Goal: Transaction & Acquisition: Purchase product/service

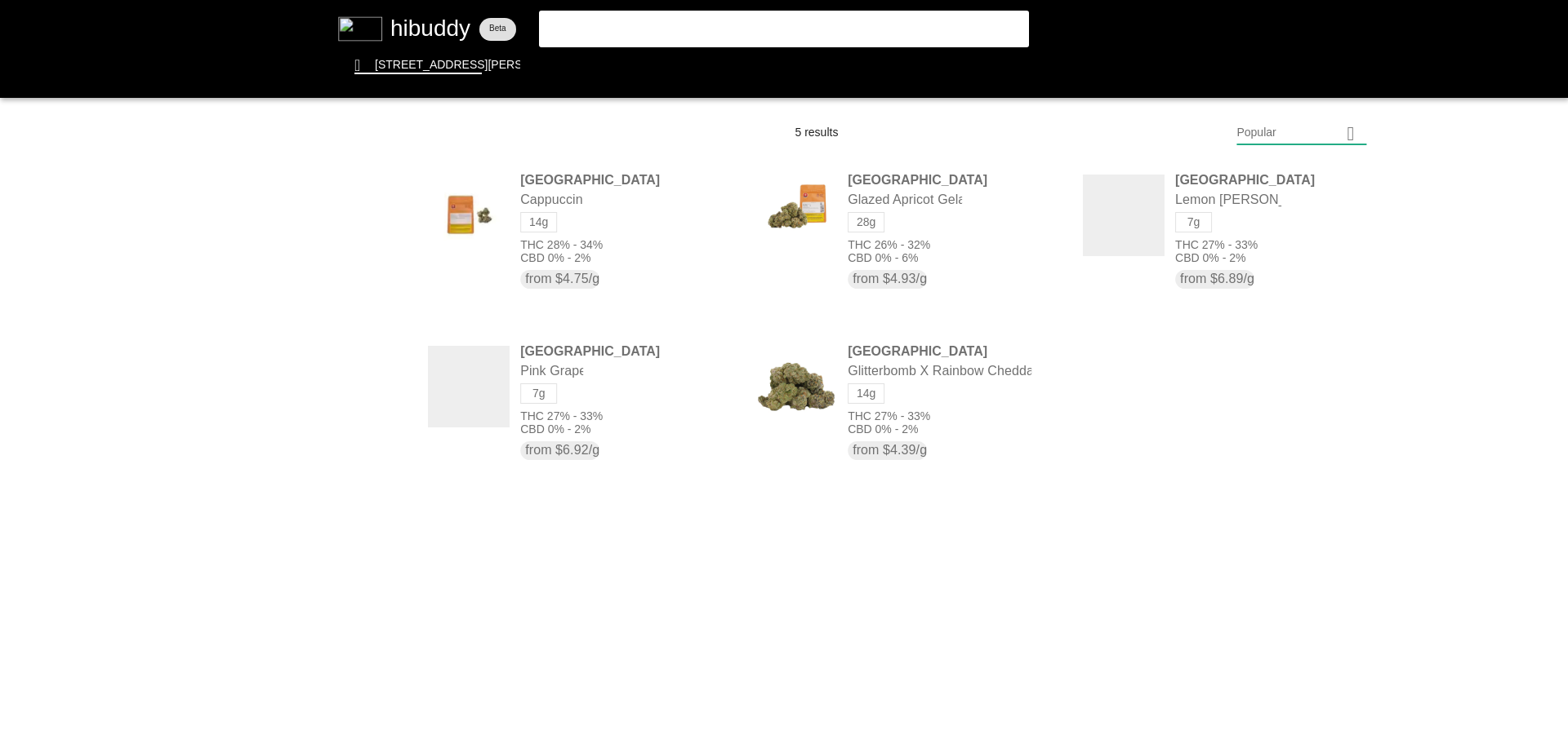
click at [781, 34] on flt-glass-pane at bounding box center [784, 371] width 1568 height 743
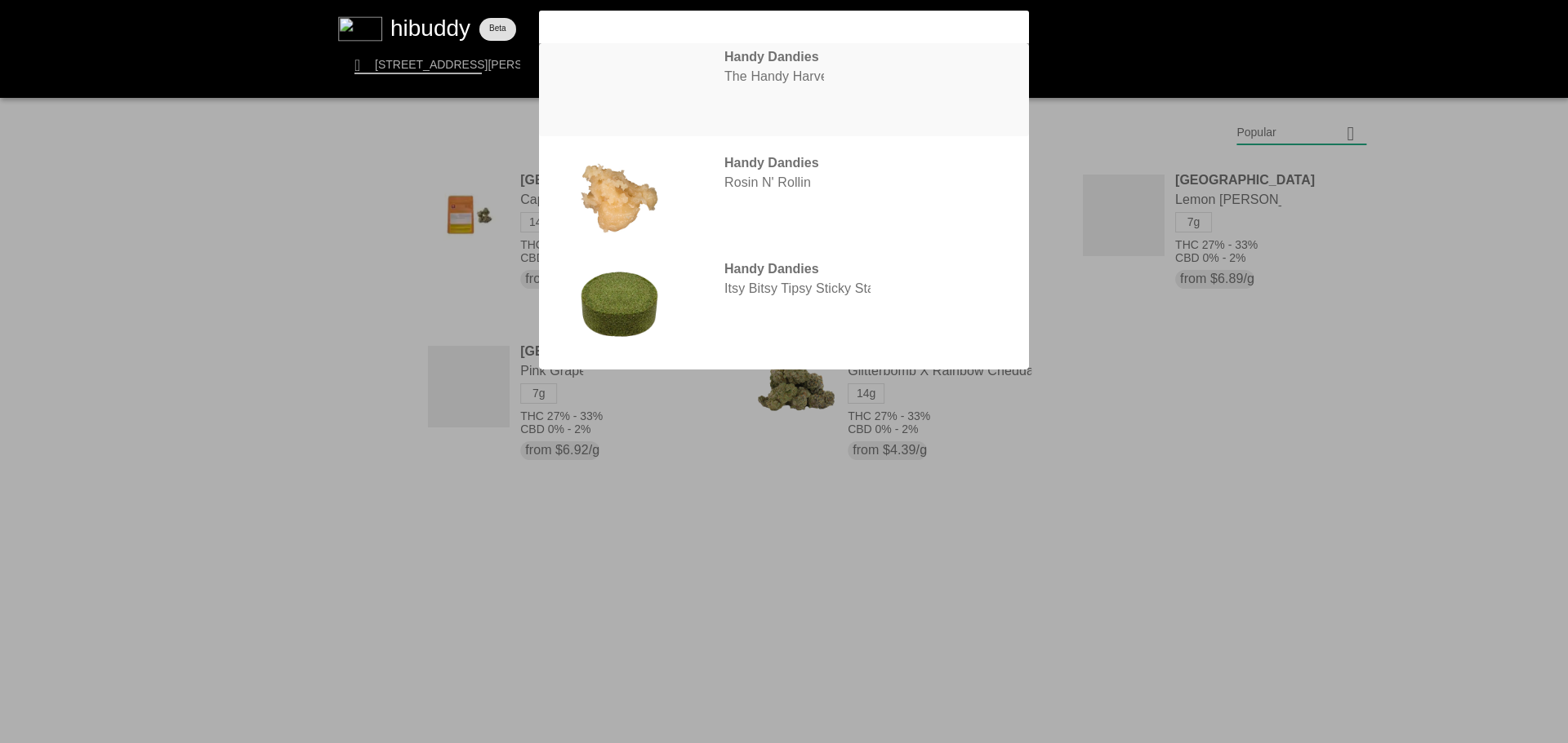
type input "handy"
click at [776, 63] on flt-glass-pane at bounding box center [784, 371] width 1568 height 743
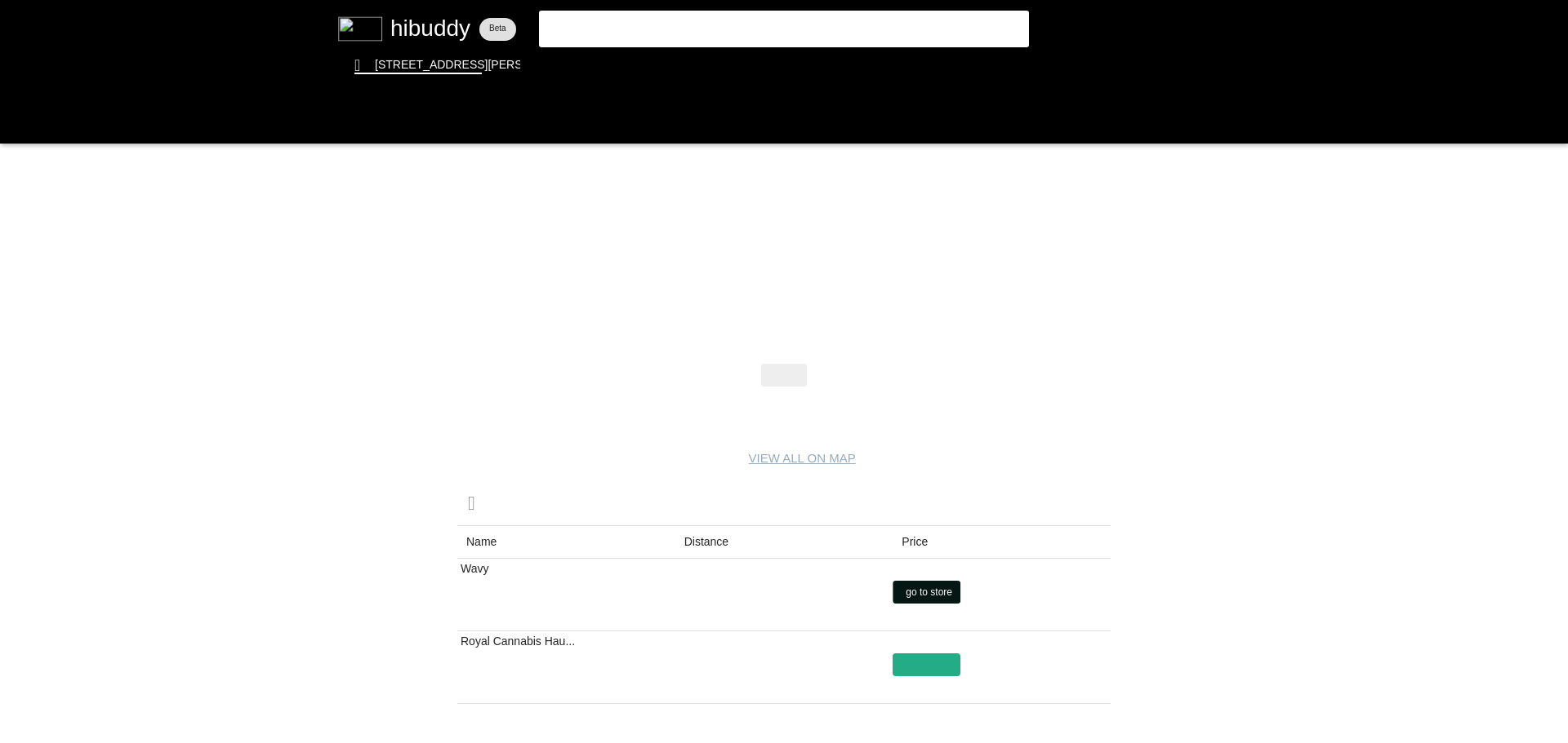
click at [937, 583] on flt-glass-pane at bounding box center [784, 371] width 1568 height 743
click at [424, 40] on flt-glass-pane at bounding box center [784, 371] width 1568 height 743
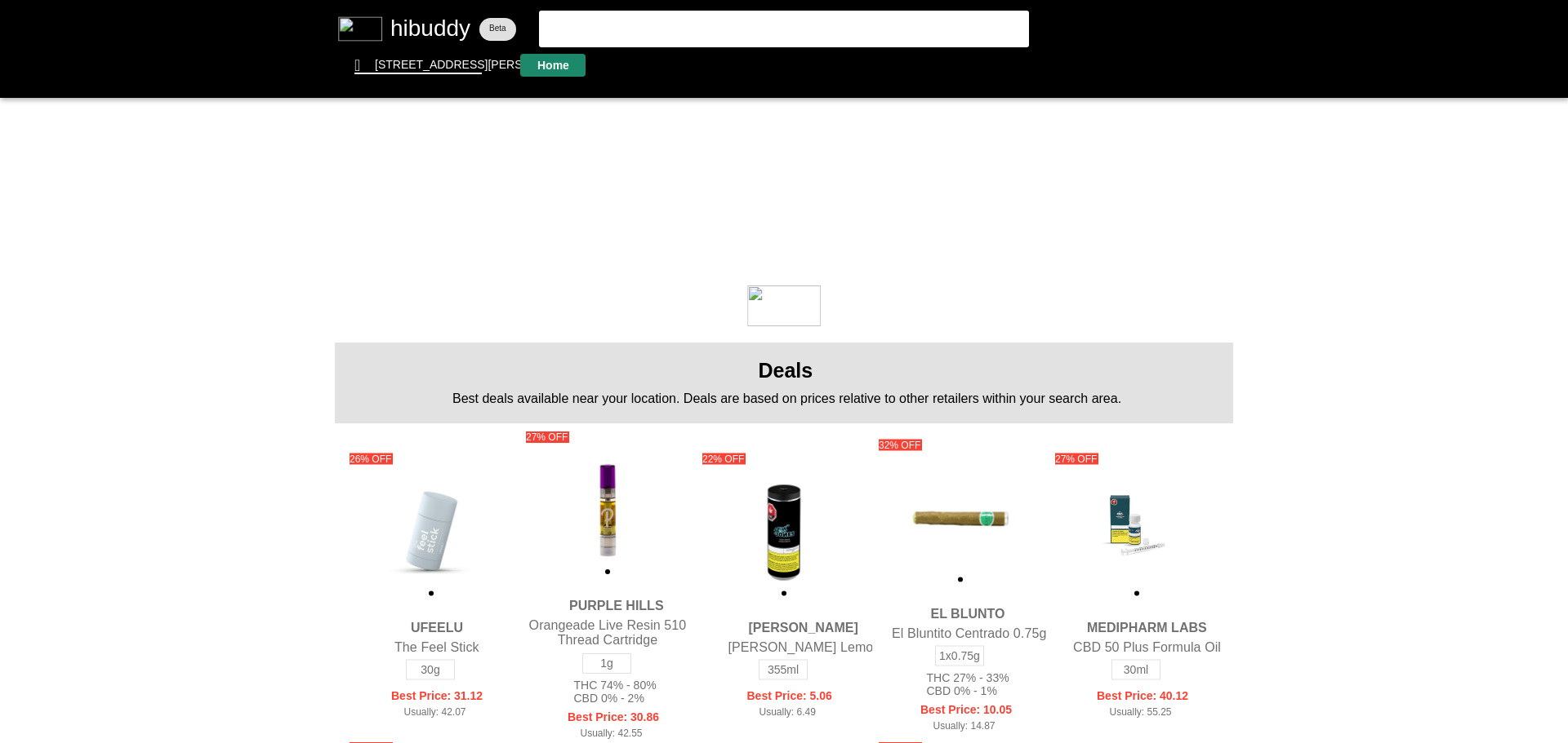
click at [548, 61] on flt-glass-pane at bounding box center [784, 371] width 1568 height 743
click at [589, 62] on flt-glass-pane at bounding box center [784, 371] width 1568 height 743
click at [652, 66] on flt-glass-pane at bounding box center [784, 371] width 1568 height 743
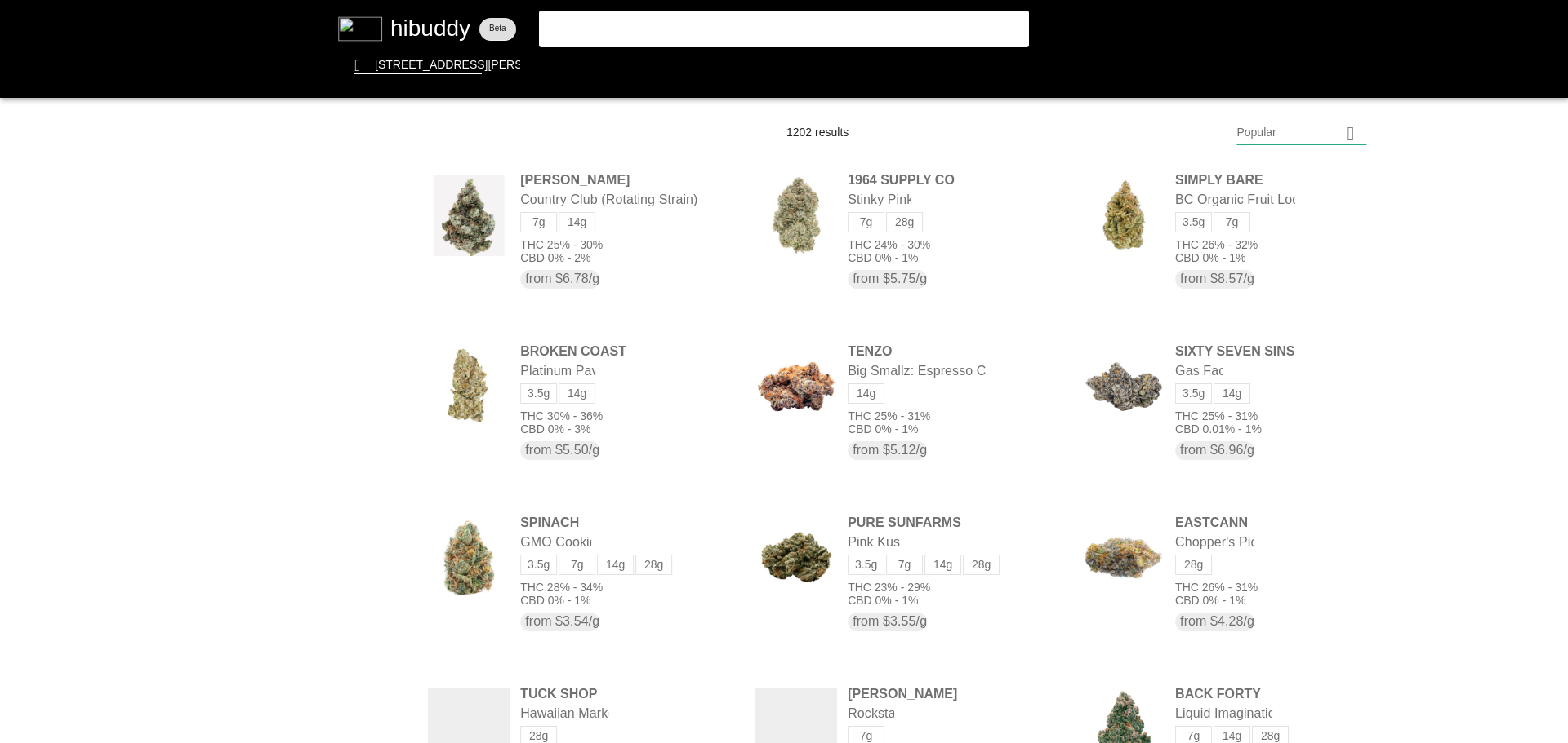
click at [1274, 133] on flt-glass-pane at bounding box center [784, 371] width 1568 height 743
click at [1250, 581] on flt-glass-pane at bounding box center [784, 371] width 1568 height 743
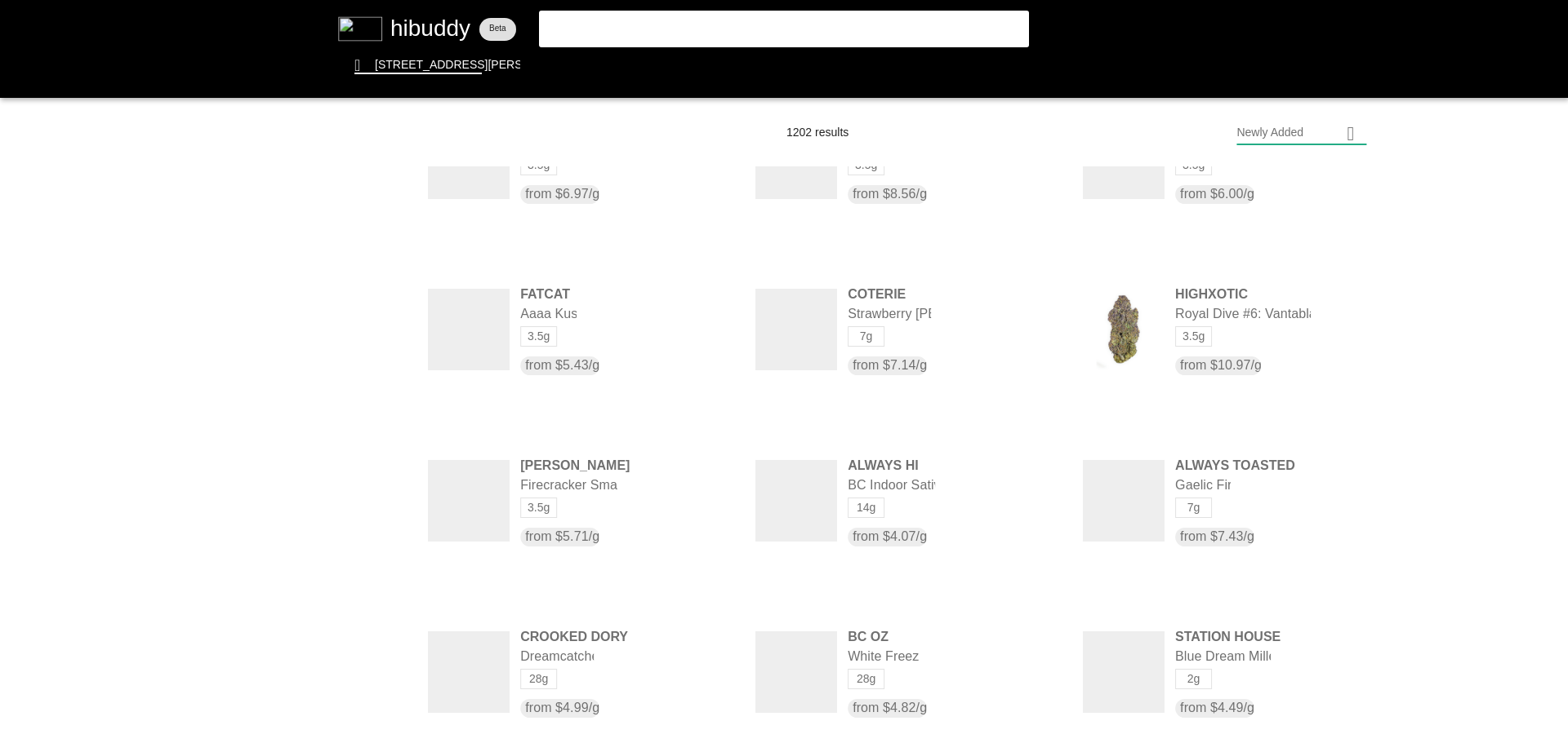
click at [825, 33] on flt-glass-pane at bounding box center [784, 371] width 1568 height 743
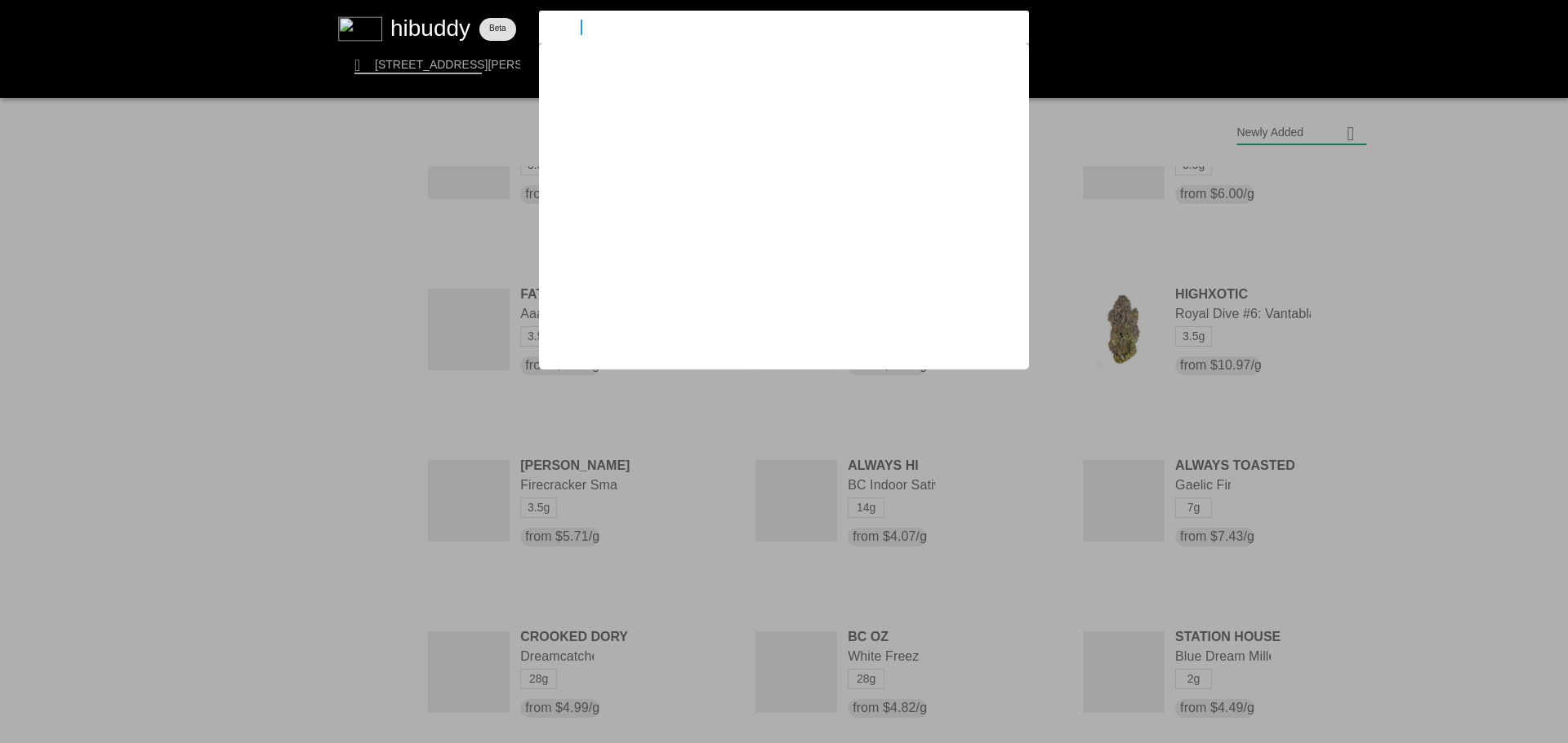
click at [825, 33] on input "handy" at bounding box center [770, 26] width 449 height 15
drag, startPoint x: 763, startPoint y: 30, endPoint x: 533, endPoint y: 45, distance: 230.5
click at [533, 45] on flt-glass-pane at bounding box center [784, 371] width 1568 height 743
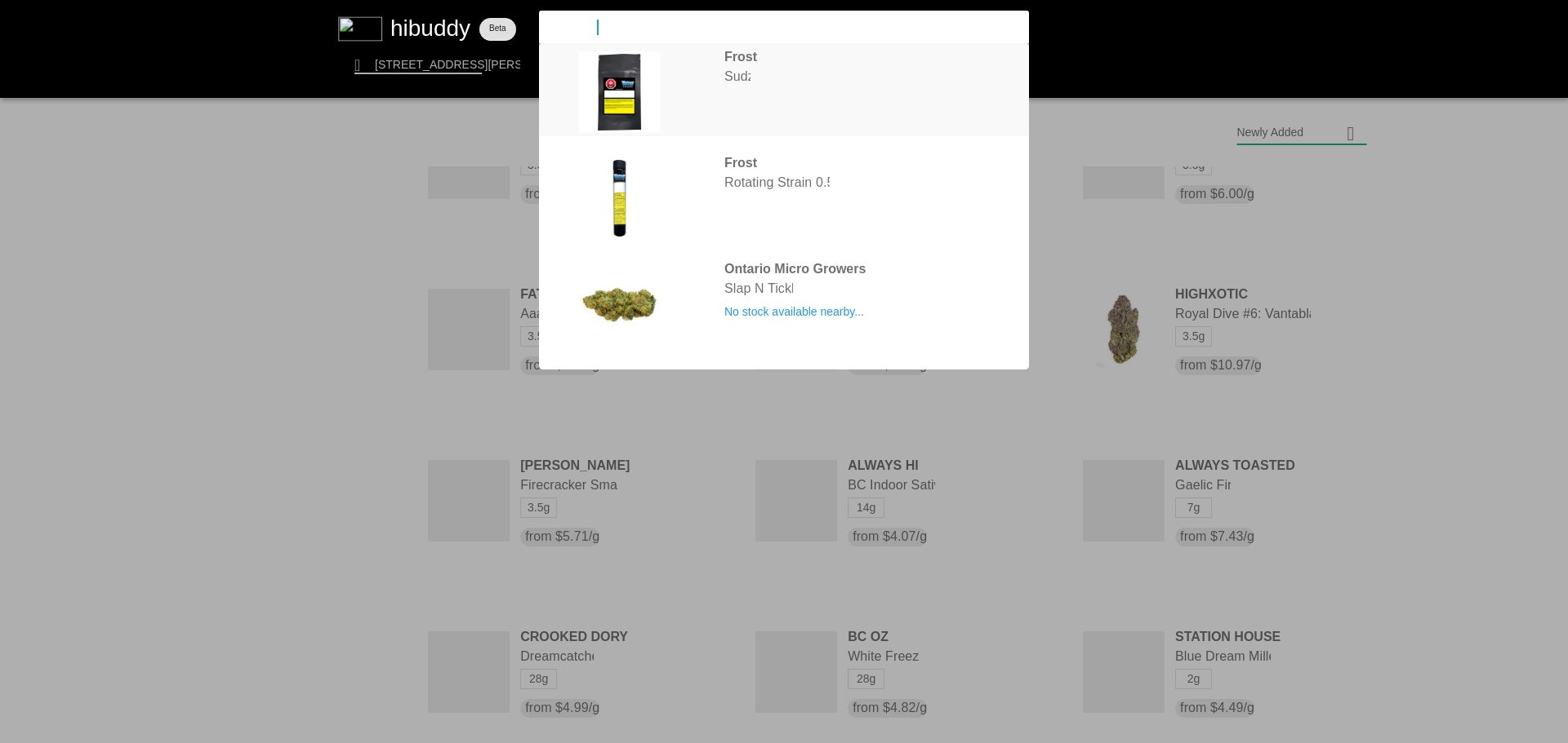
type input "frost can"
click at [786, 100] on flt-glass-pane at bounding box center [784, 371] width 1568 height 743
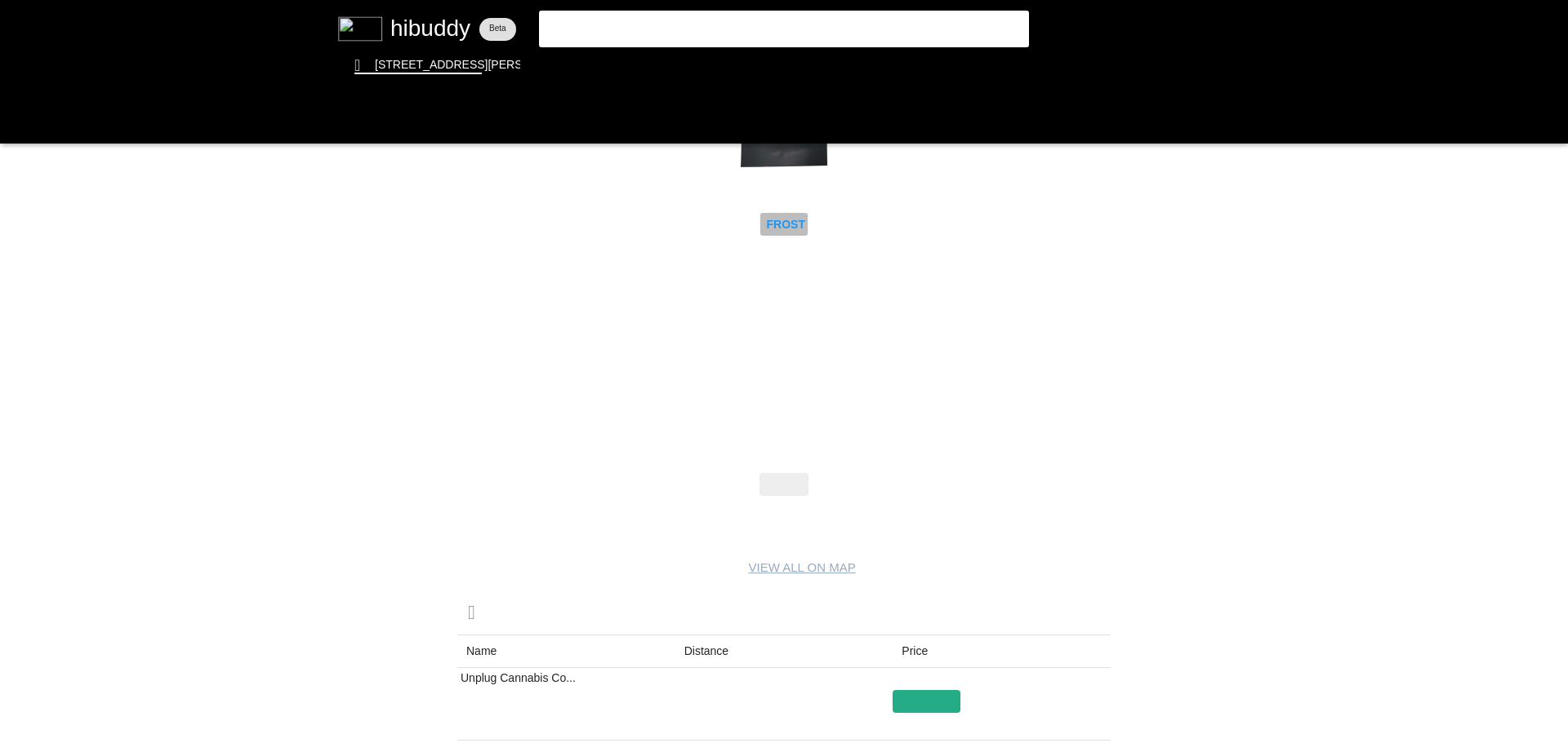
click at [785, 223] on flt-glass-pane at bounding box center [784, 371] width 1568 height 743
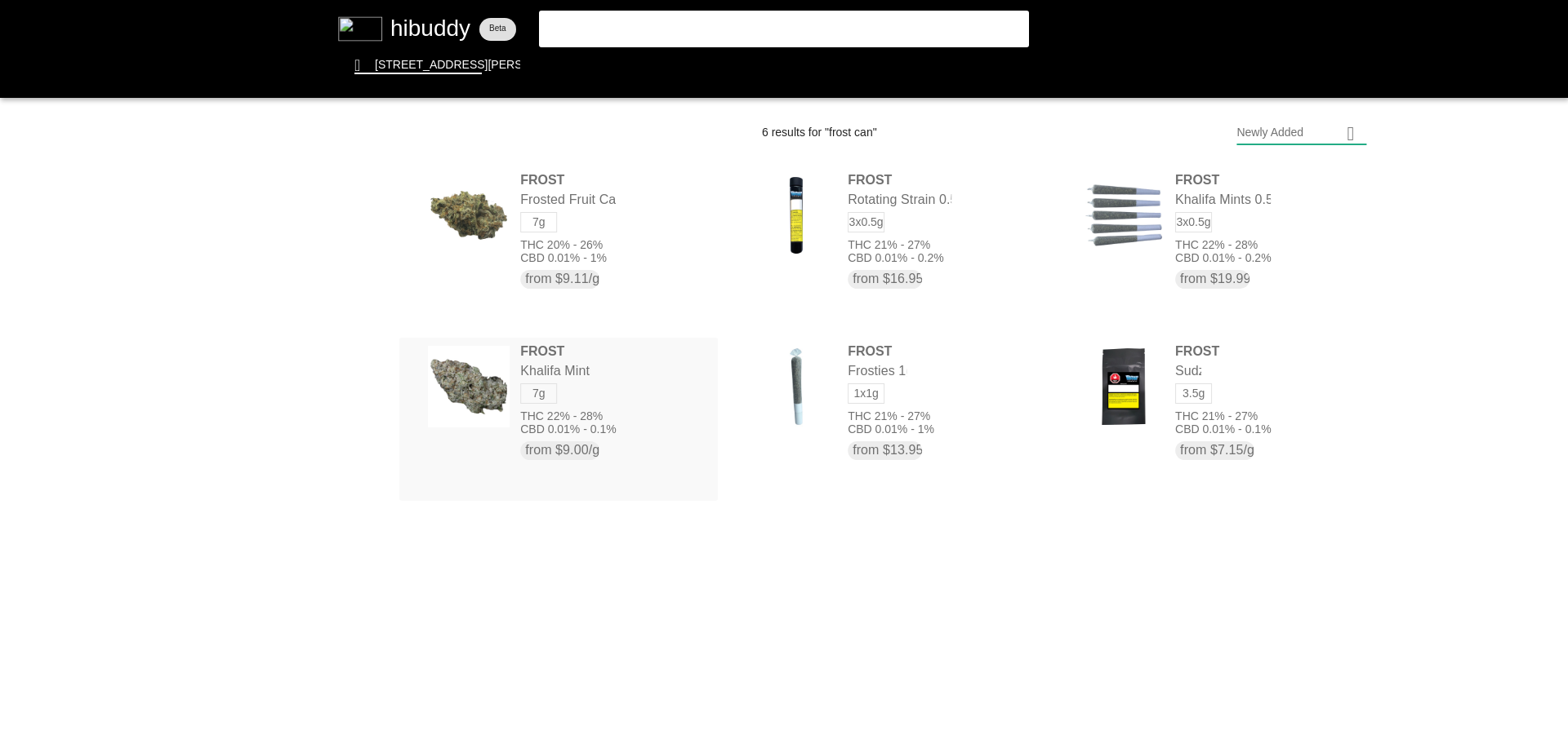
click at [602, 402] on flt-glass-pane at bounding box center [784, 371] width 1568 height 743
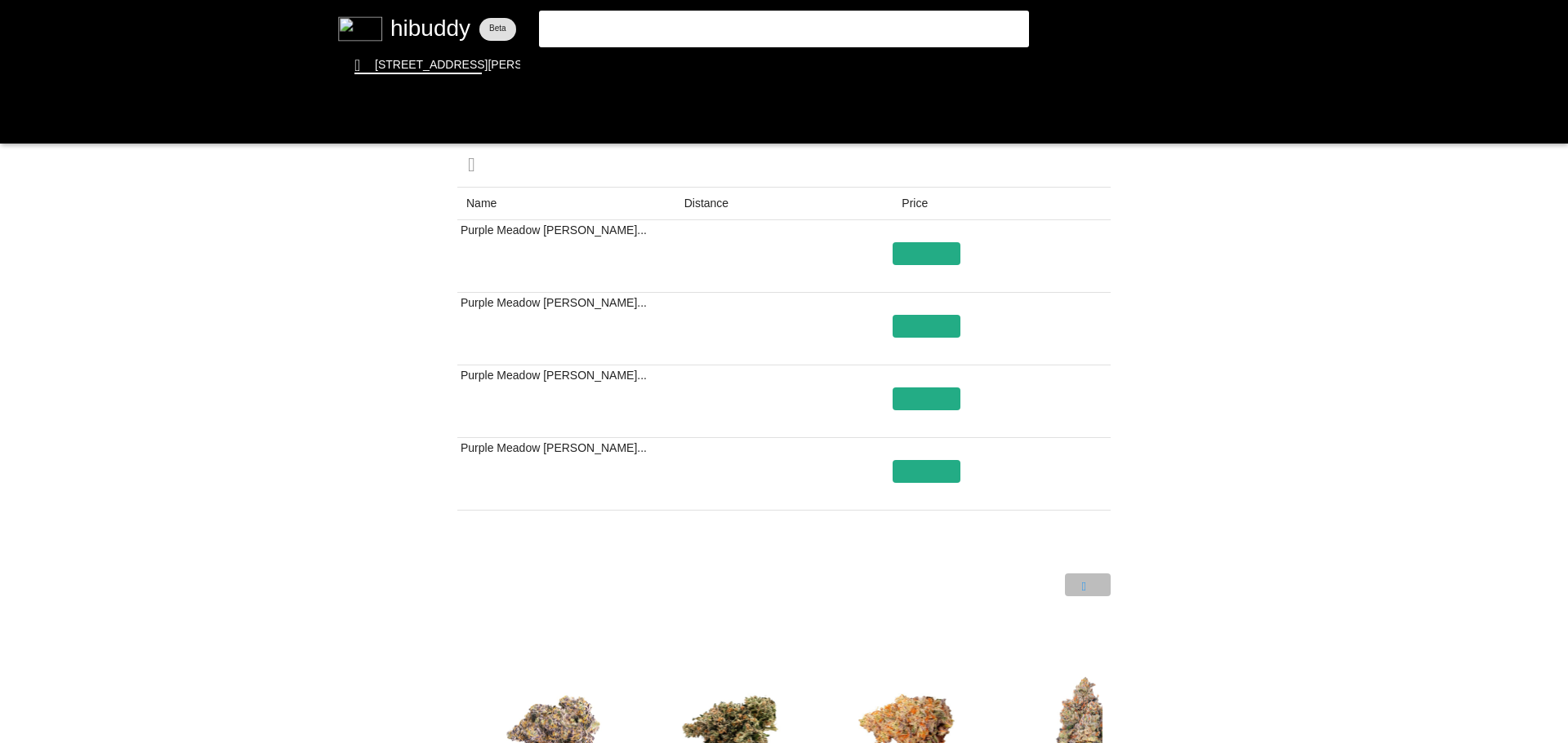
click at [1087, 581] on flt-glass-pane at bounding box center [784, 371] width 1568 height 743
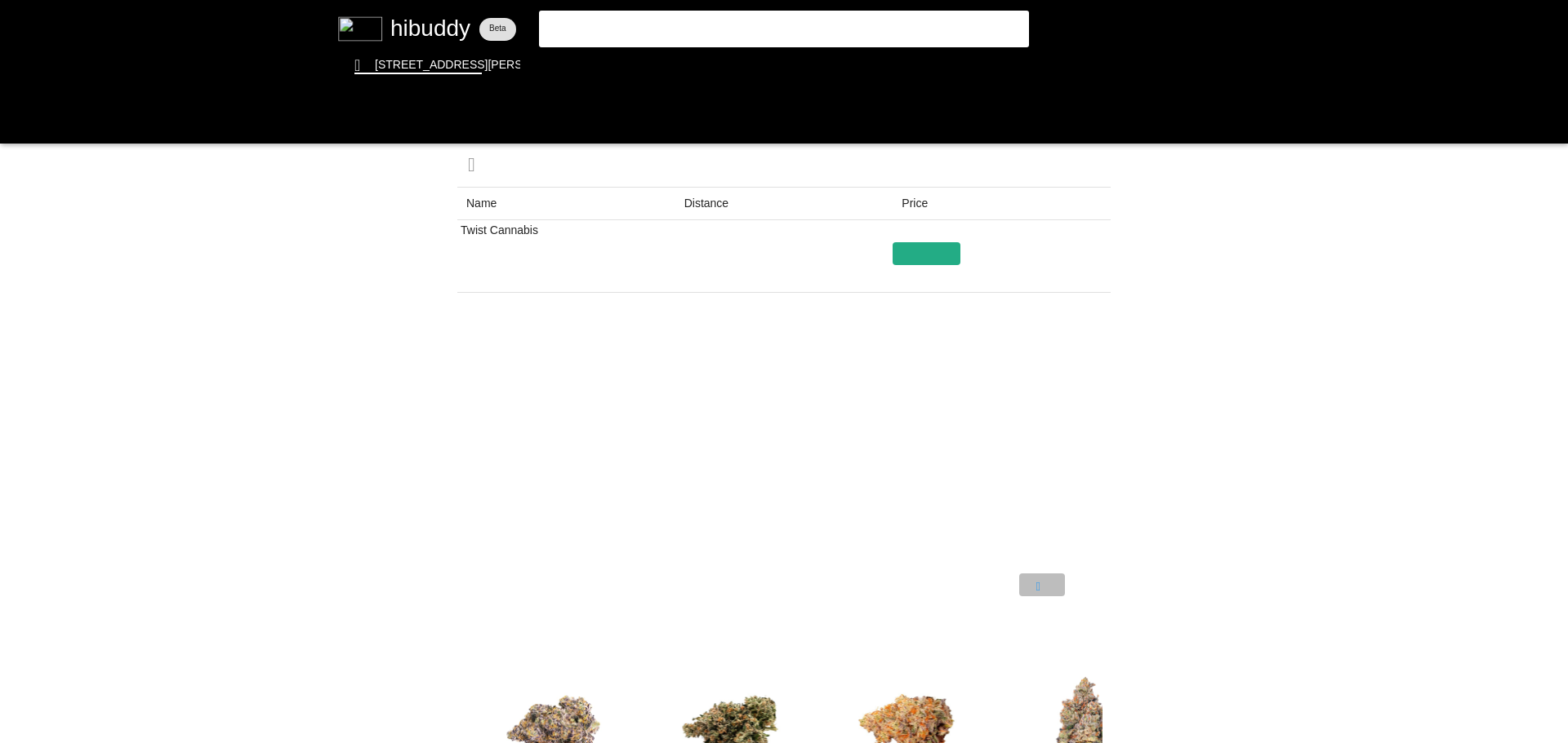
click at [1059, 580] on flt-glass-pane at bounding box center [784, 371] width 1568 height 743
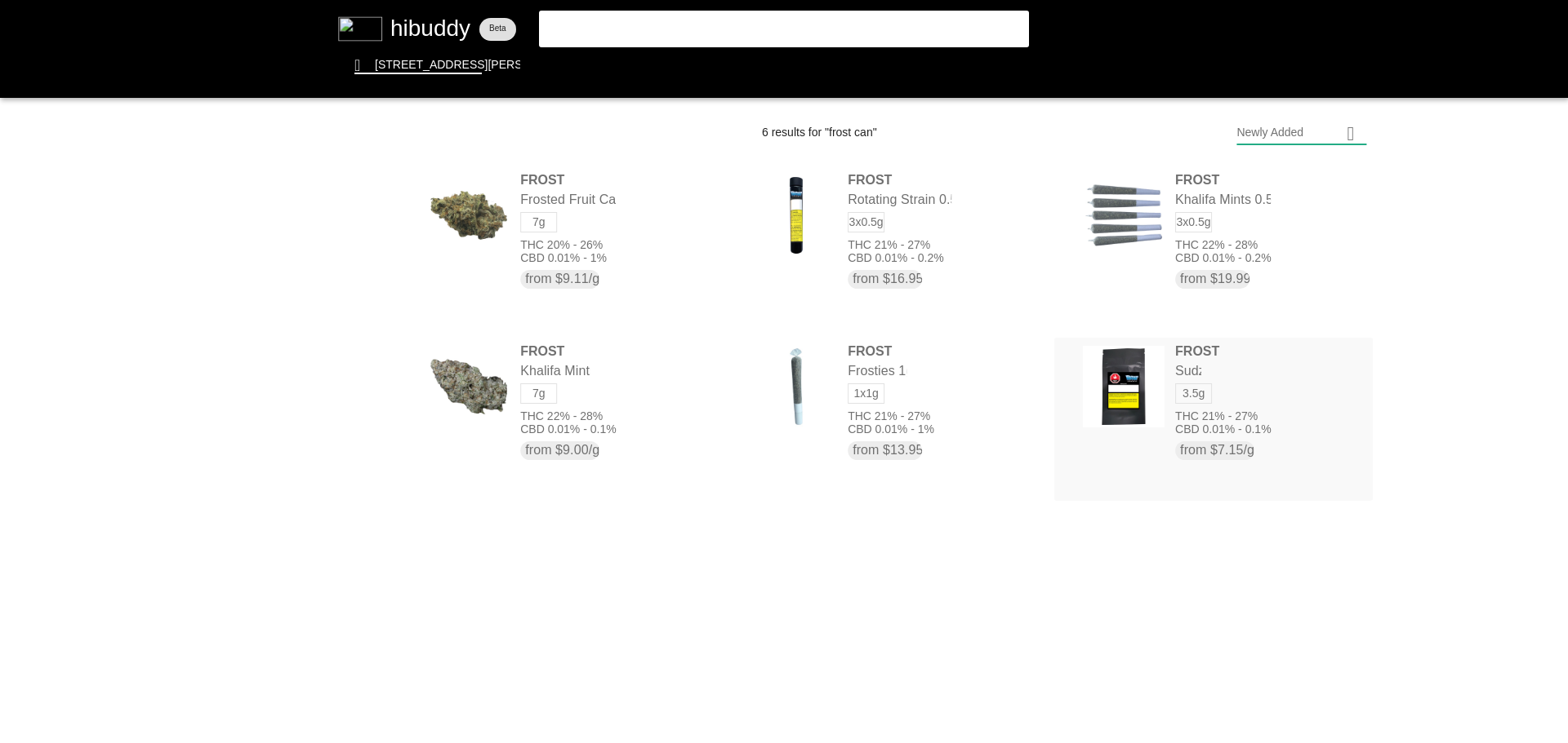
click at [1205, 393] on flt-glass-pane at bounding box center [784, 371] width 1568 height 743
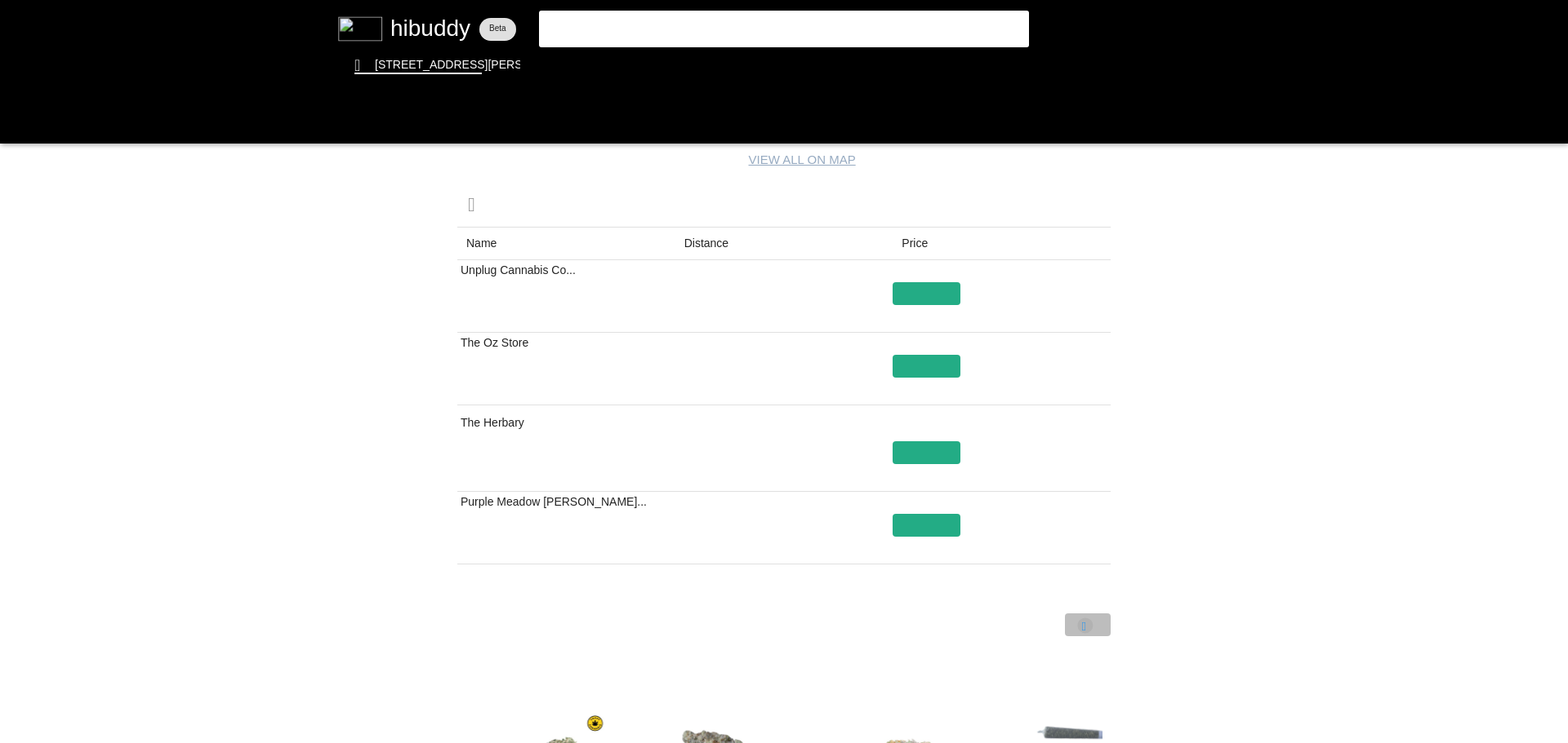
click at [1085, 626] on flt-glass-pane at bounding box center [784, 371] width 1568 height 743
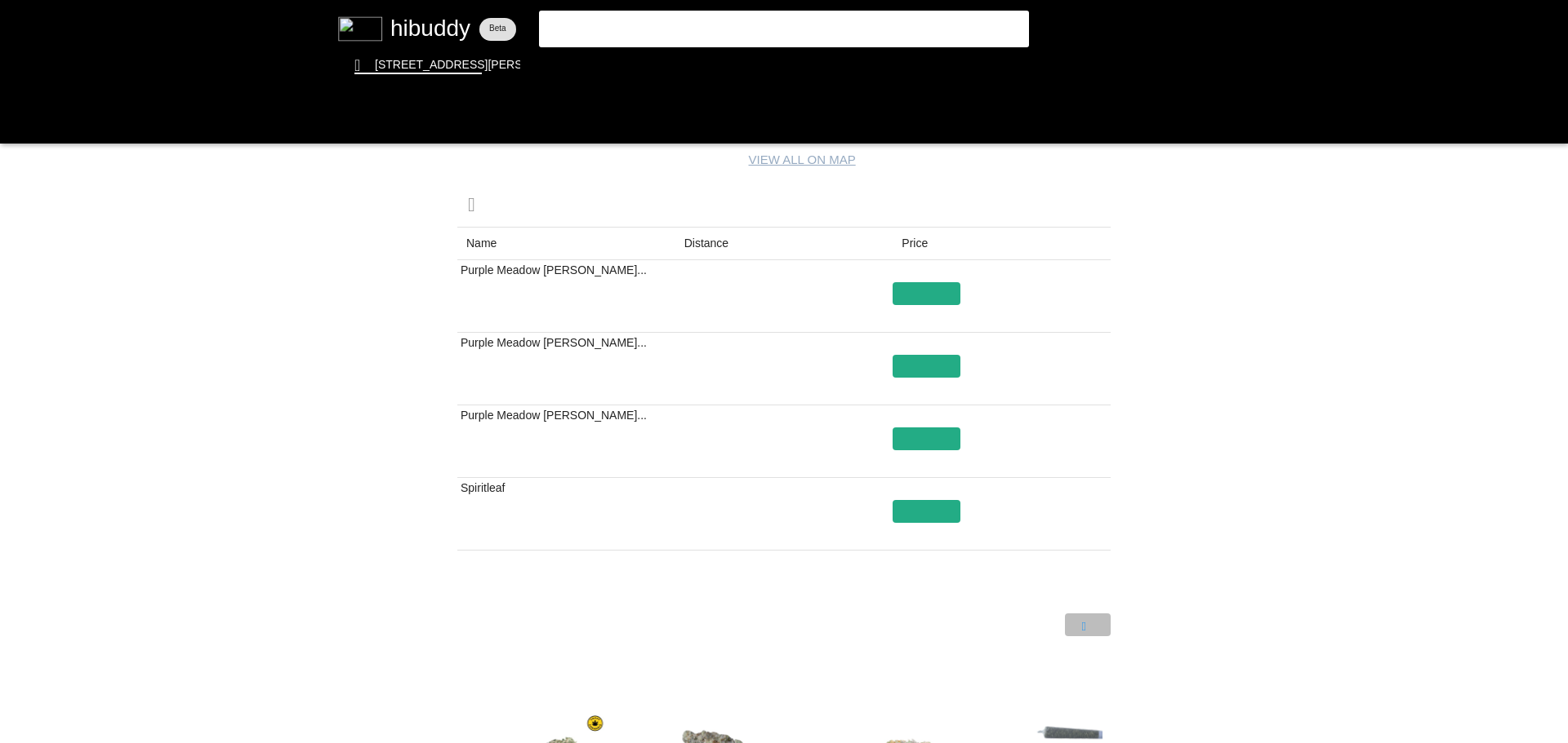
click at [1085, 626] on flt-glass-pane at bounding box center [784, 371] width 1568 height 743
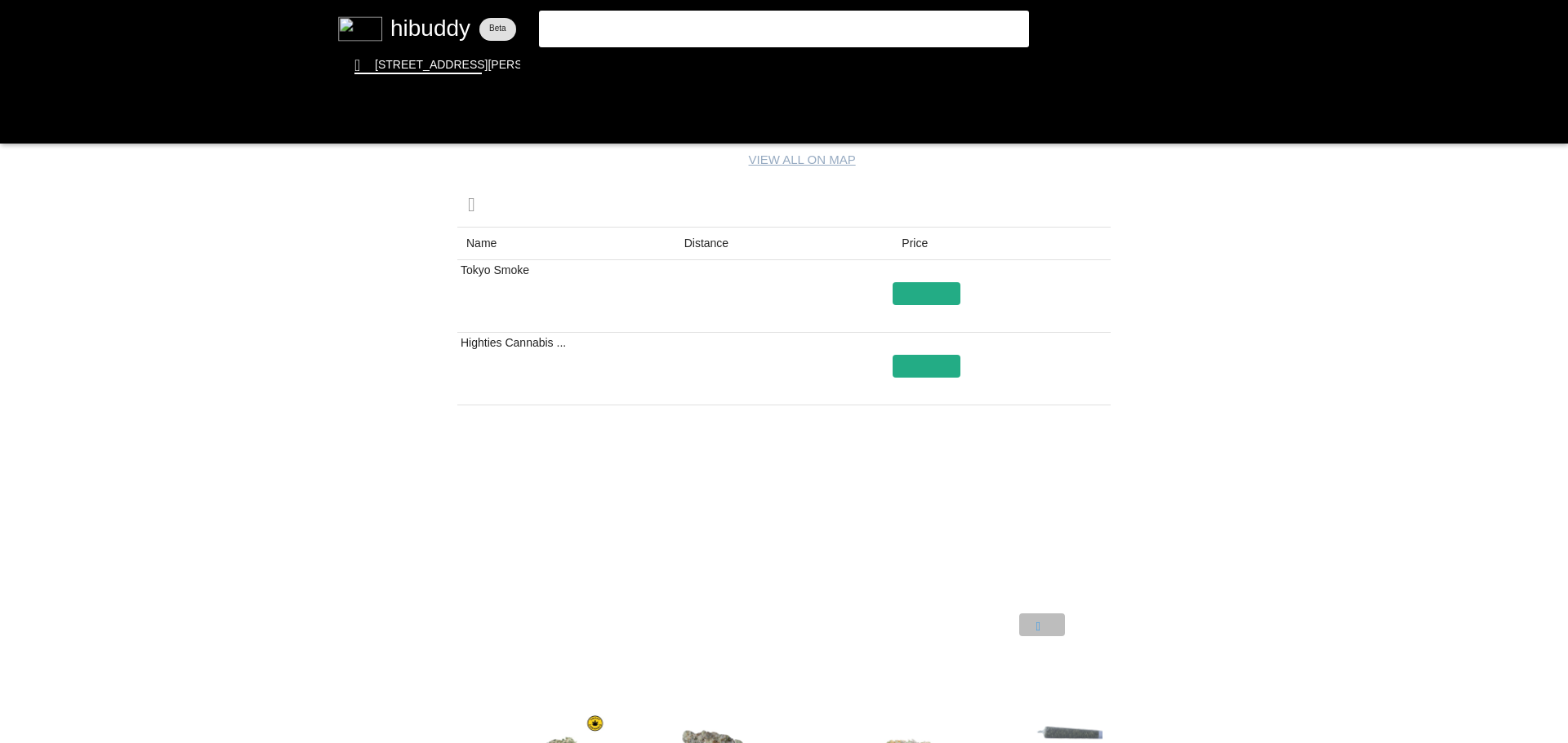
click at [1042, 624] on flt-glass-pane at bounding box center [784, 371] width 1568 height 743
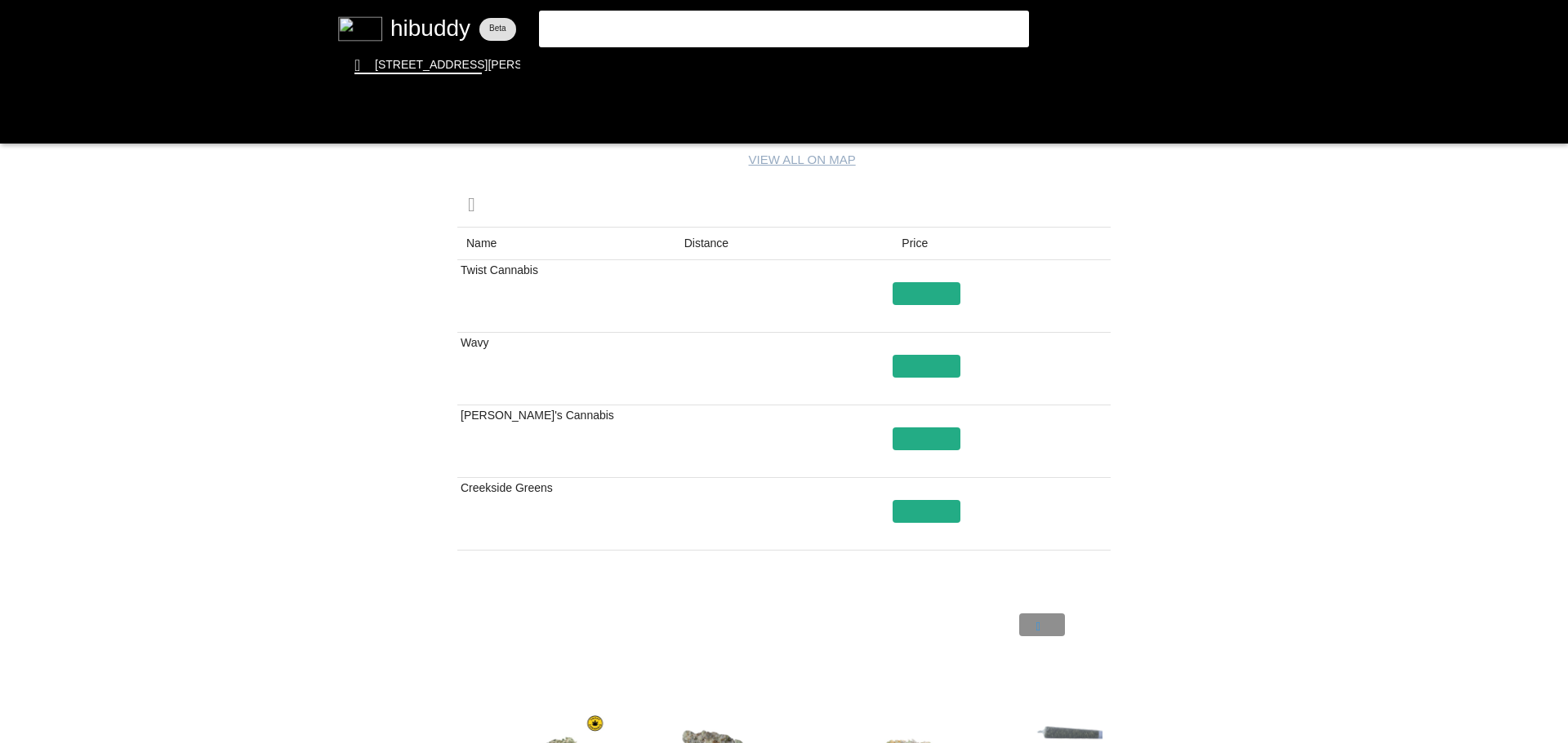
click at [1042, 624] on flt-glass-pane at bounding box center [784, 371] width 1568 height 743
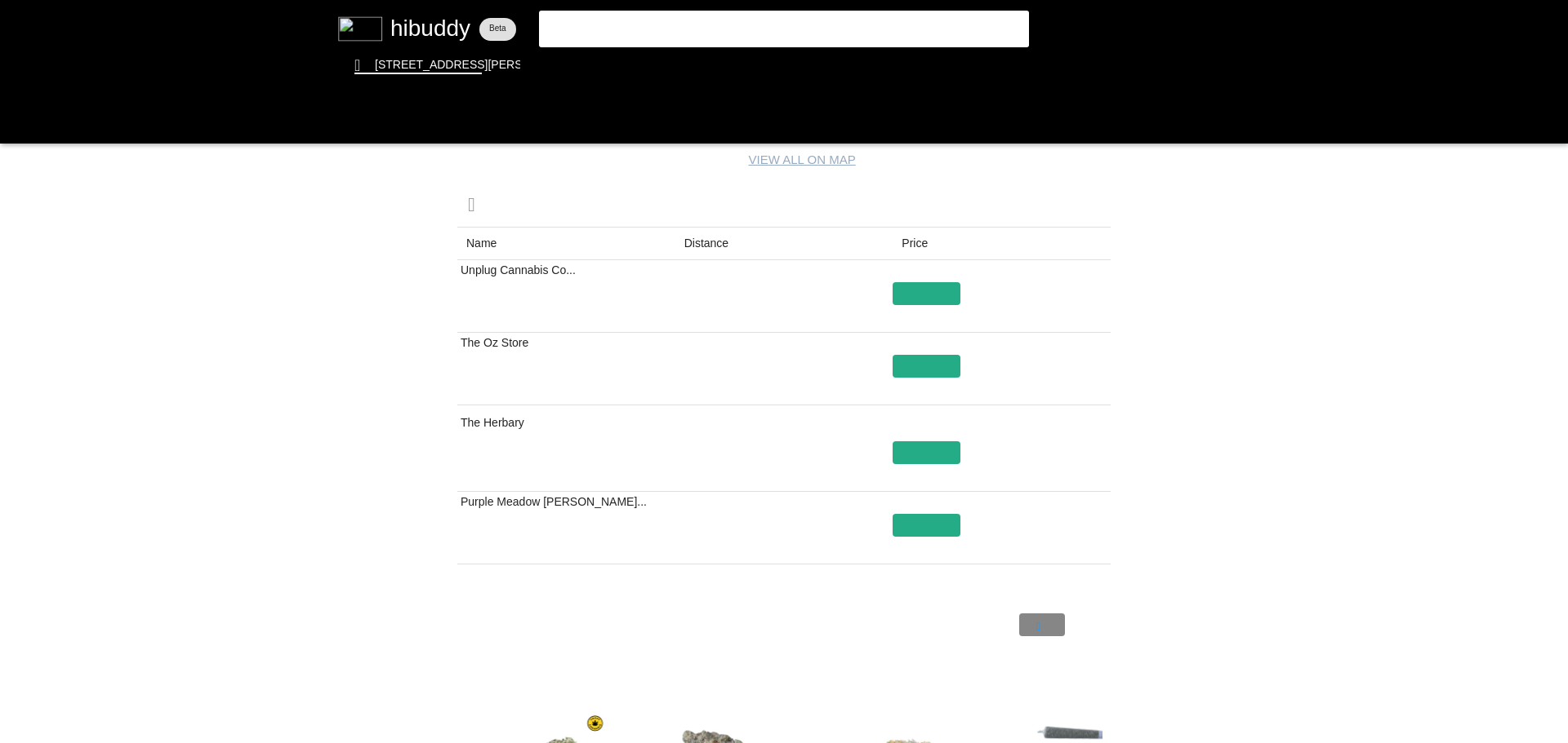
click at [1042, 624] on flt-glass-pane at bounding box center [784, 371] width 1568 height 743
click at [920, 295] on flt-glass-pane at bounding box center [784, 371] width 1568 height 743
click at [631, 28] on flt-glass-pane at bounding box center [784, 371] width 1568 height 743
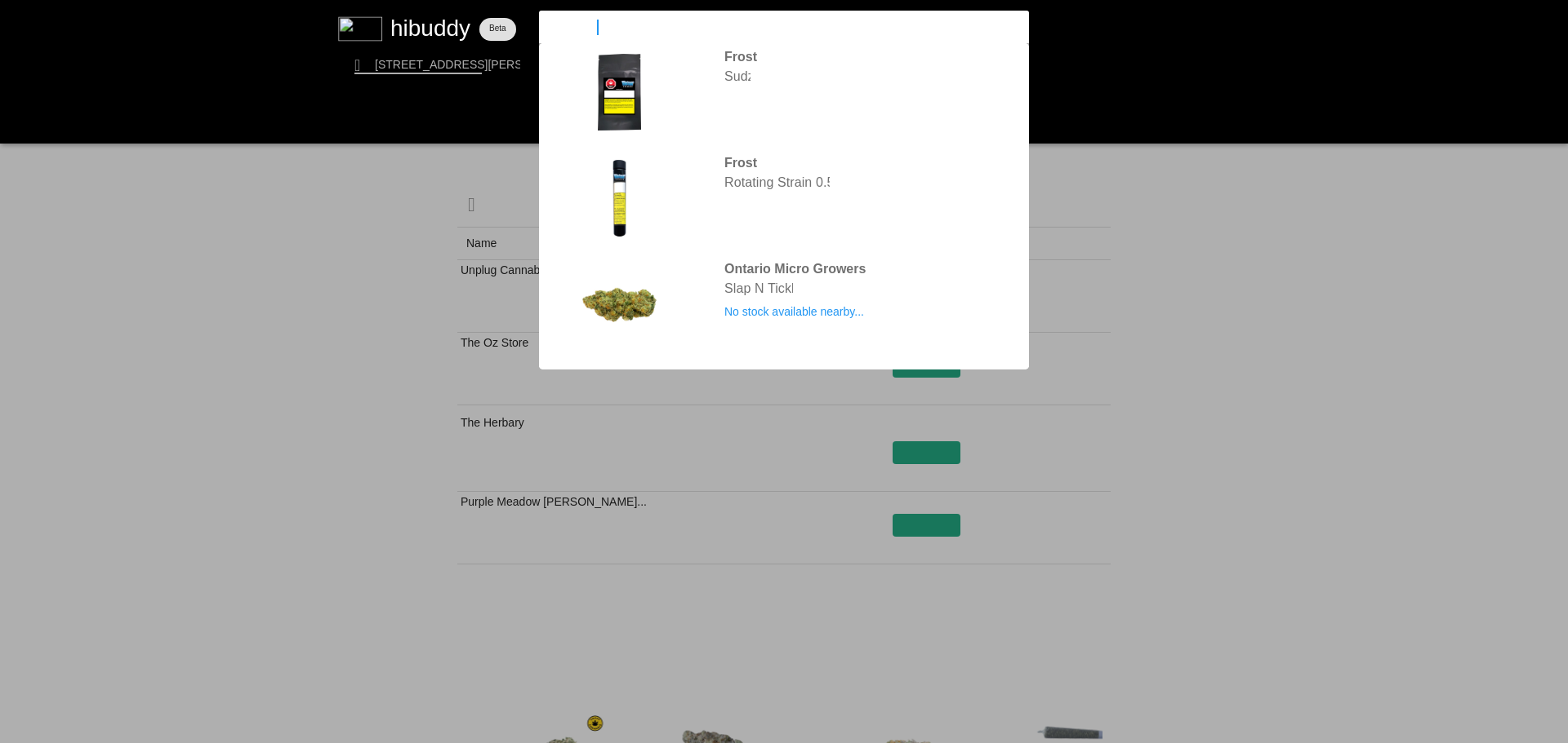
click at [631, 28] on input "frost can" at bounding box center [770, 26] width 449 height 15
click at [631, 27] on input "frost can" at bounding box center [770, 26] width 449 height 15
drag, startPoint x: 605, startPoint y: 27, endPoint x: 510, endPoint y: 15, distance: 95.8
click at [510, 15] on flt-glass-pane at bounding box center [784, 371] width 1568 height 743
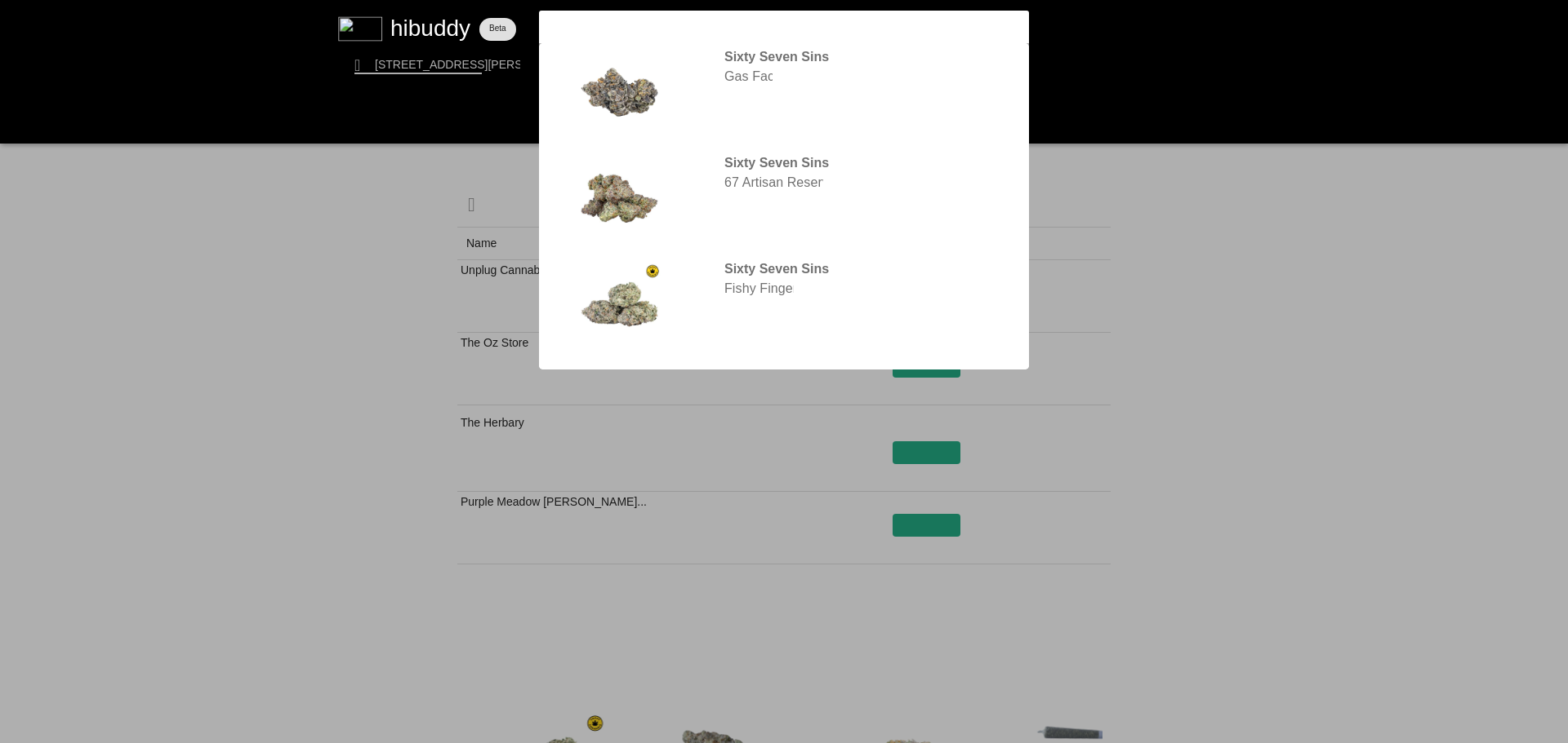
type input "sixty"
click at [726, 71] on flt-glass-pane at bounding box center [784, 371] width 1568 height 743
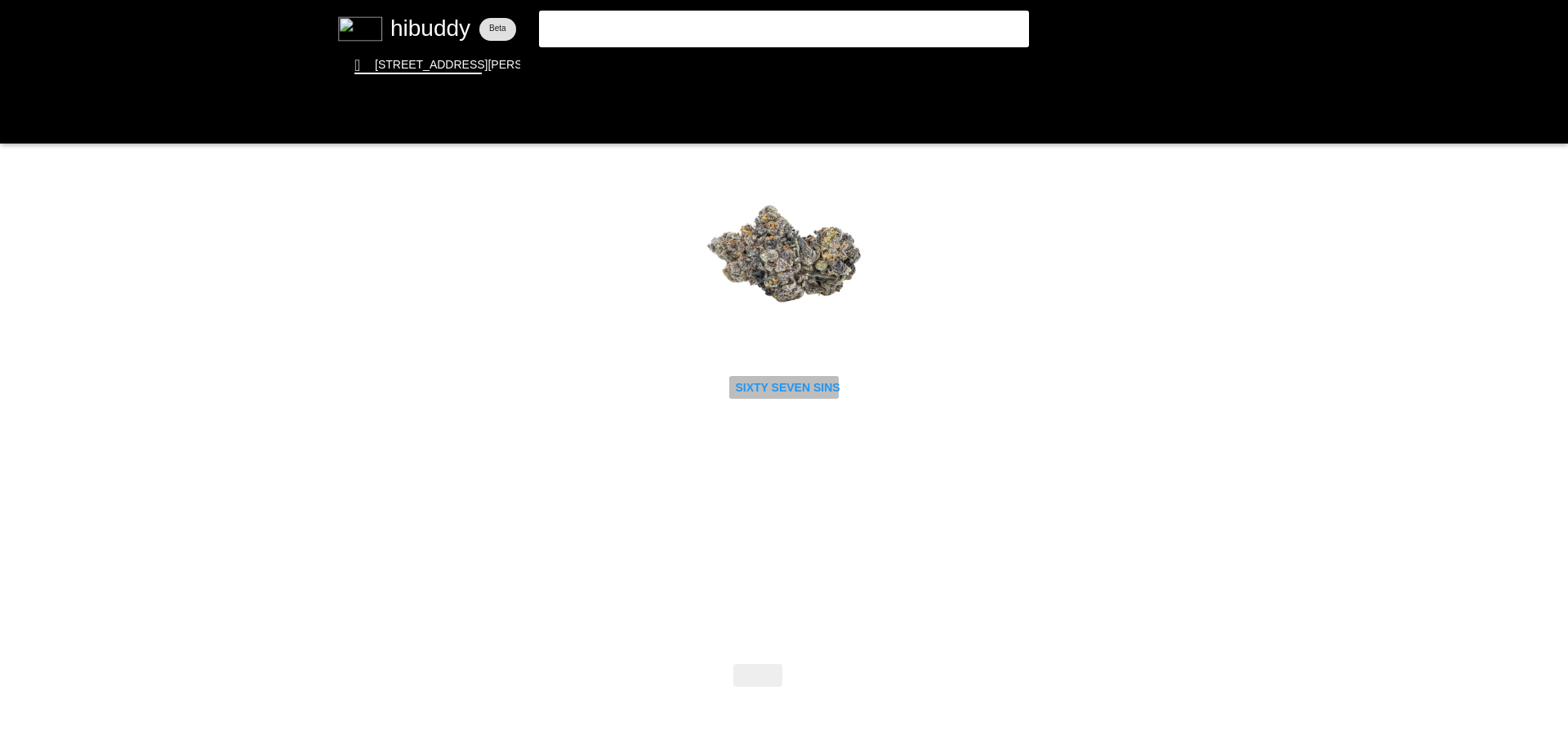
click at [792, 386] on flt-glass-pane at bounding box center [784, 371] width 1568 height 743
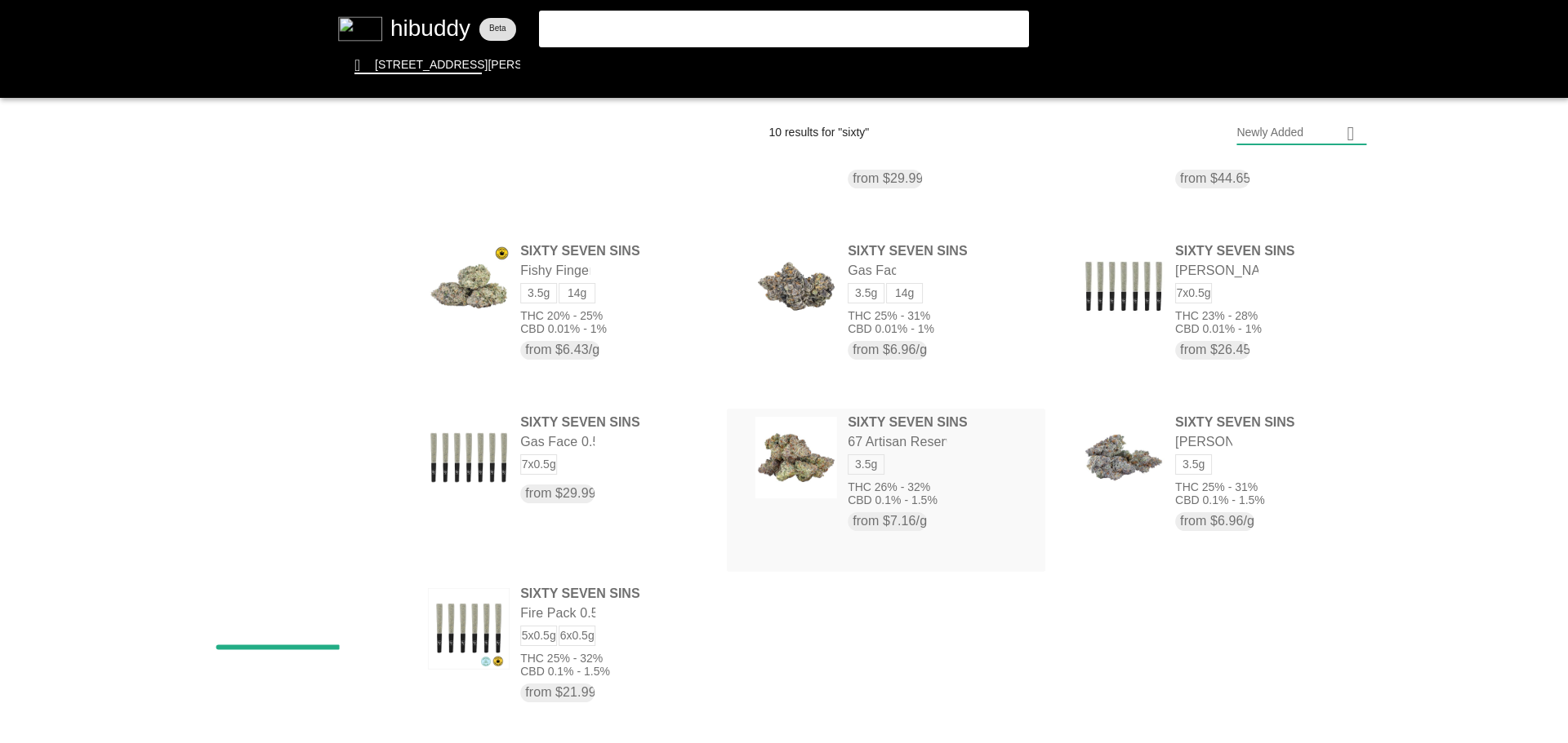
click at [863, 429] on flt-glass-pane at bounding box center [784, 371] width 1568 height 743
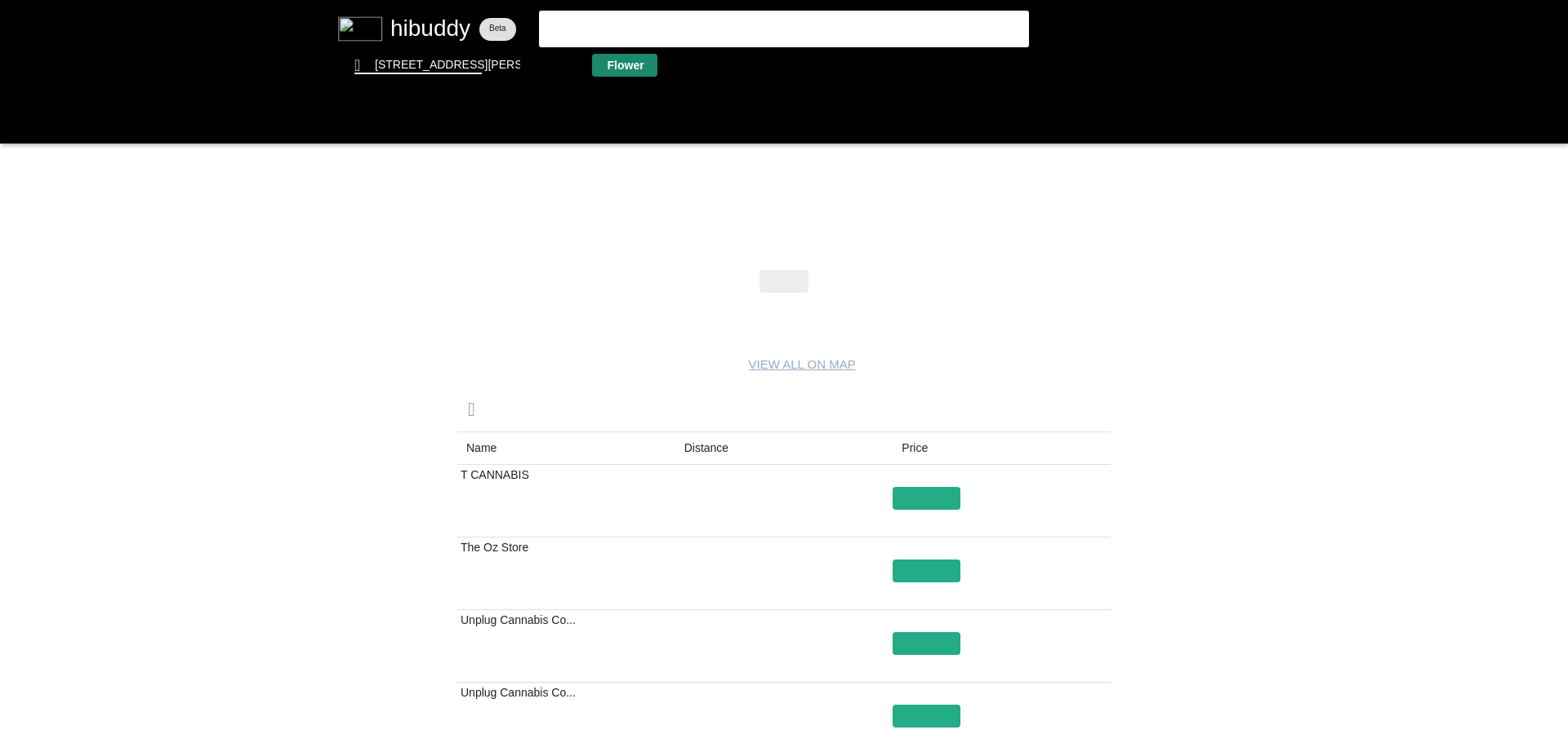
click at [620, 71] on flt-glass-pane at bounding box center [784, 371] width 1568 height 743
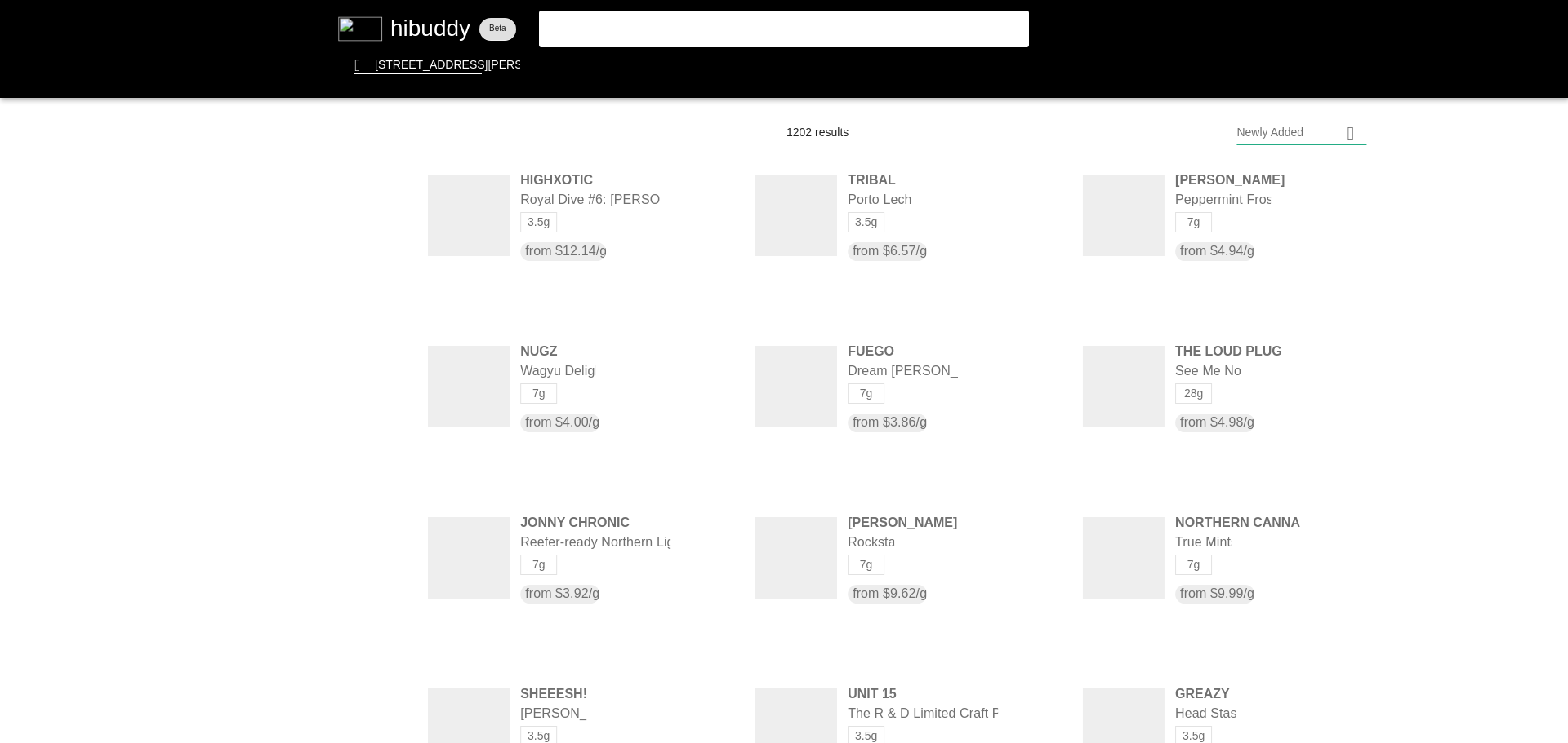
click at [1291, 125] on flt-glass-pane at bounding box center [784, 371] width 1568 height 743
click at [1259, 146] on flt-glass-pane at bounding box center [784, 371] width 1568 height 743
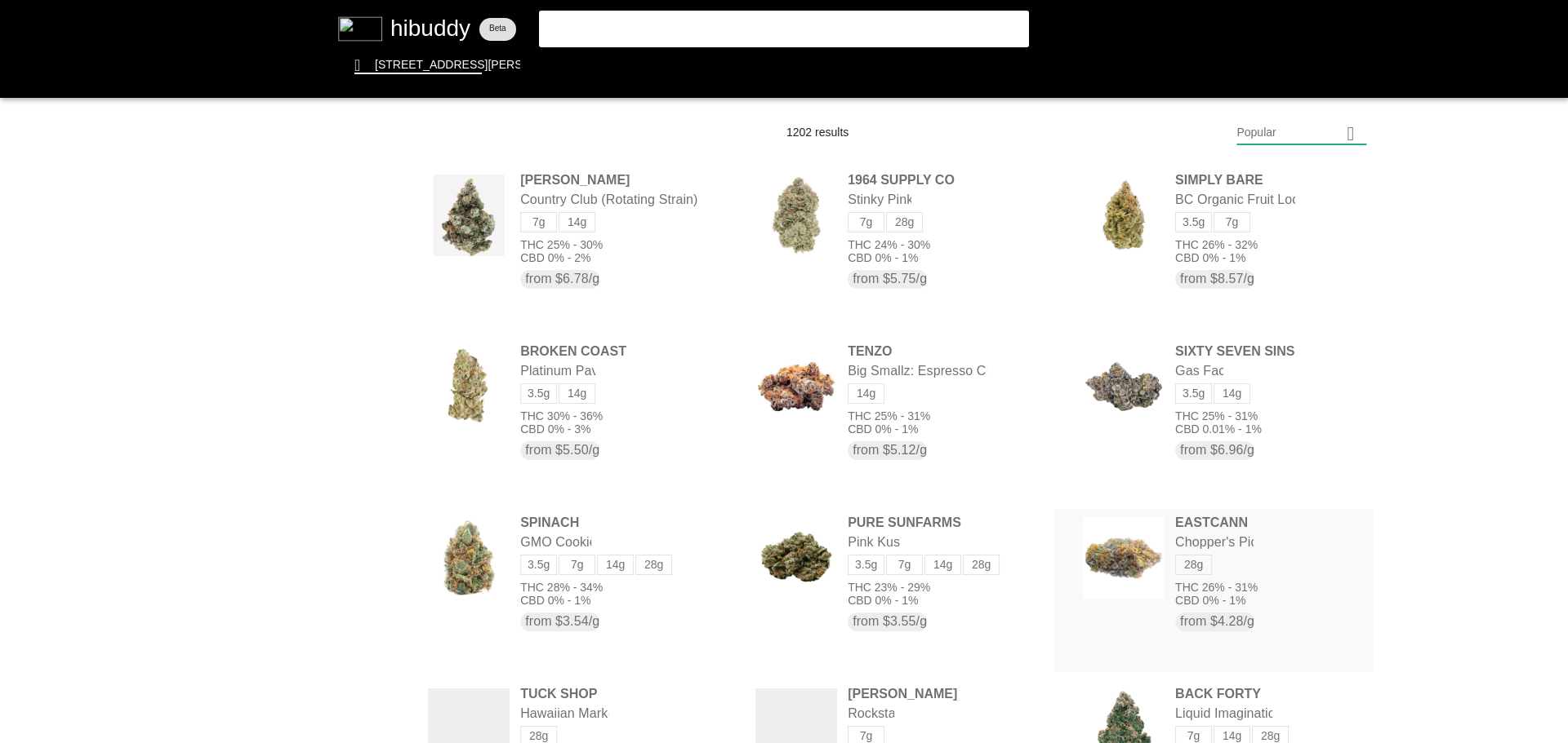
click at [1243, 612] on flt-glass-pane at bounding box center [784, 371] width 1568 height 743
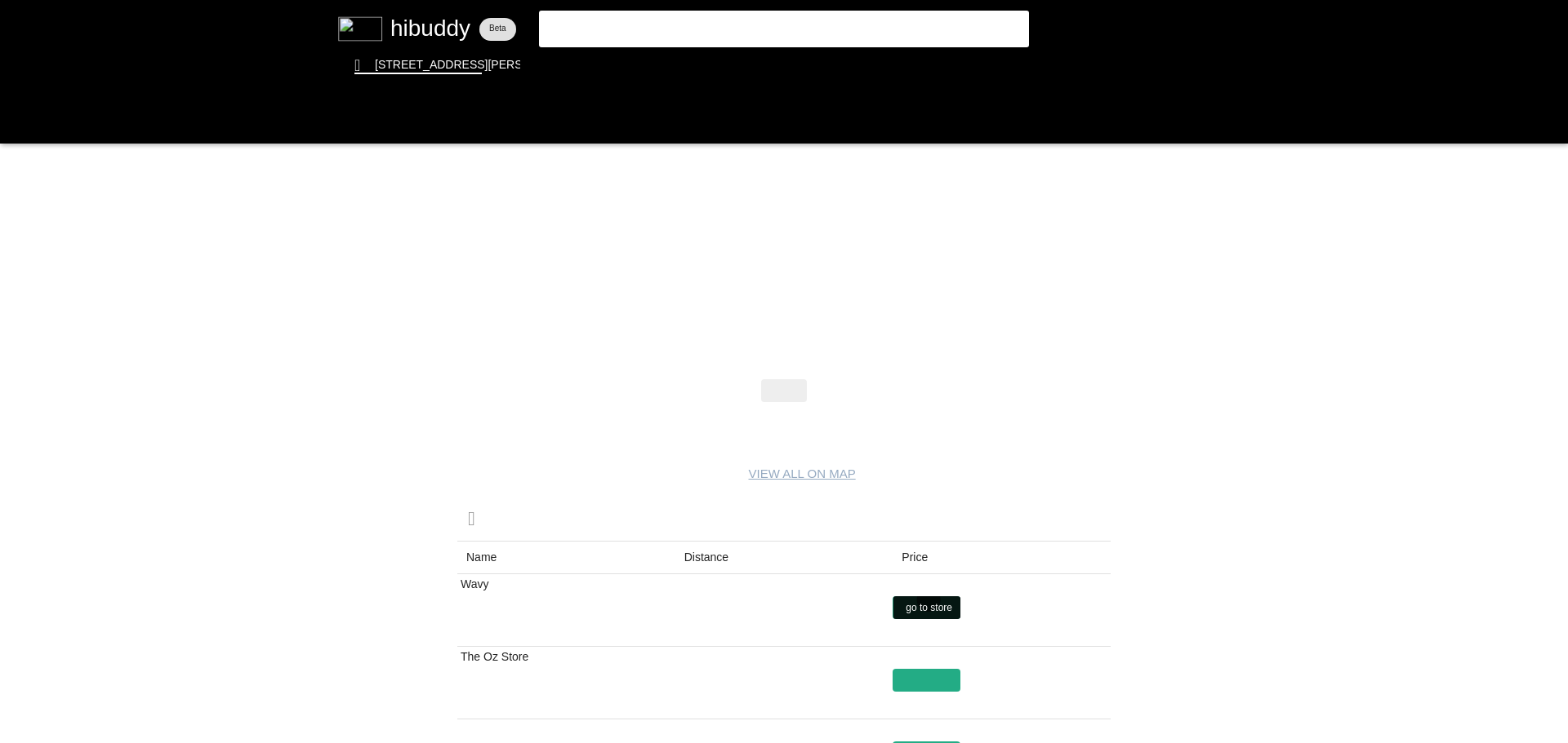
click at [928, 600] on flt-glass-pane at bounding box center [784, 371] width 1568 height 743
